Goal: Task Accomplishment & Management: Use online tool/utility

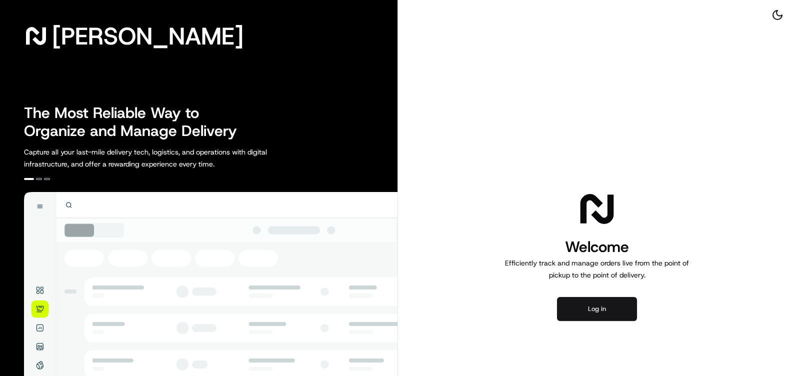
click at [612, 315] on button "Log in" at bounding box center [597, 309] width 80 height 24
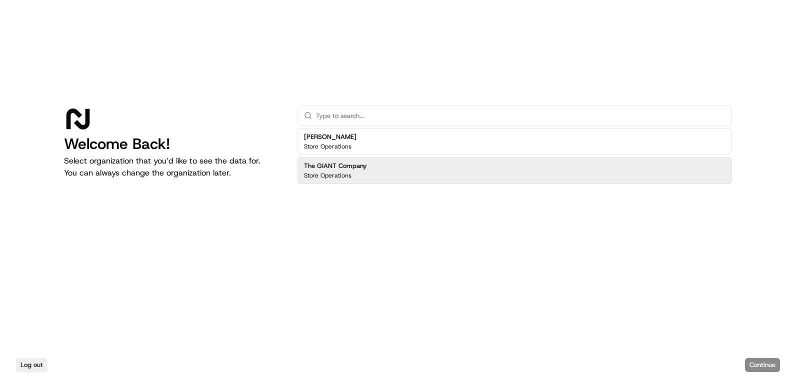
click at [371, 166] on div "The GIANT Company Store Operations" at bounding box center [515, 170] width 435 height 27
click at [755, 366] on button "Continue" at bounding box center [762, 365] width 35 height 14
